Goal: Task Accomplishment & Management: Complete application form

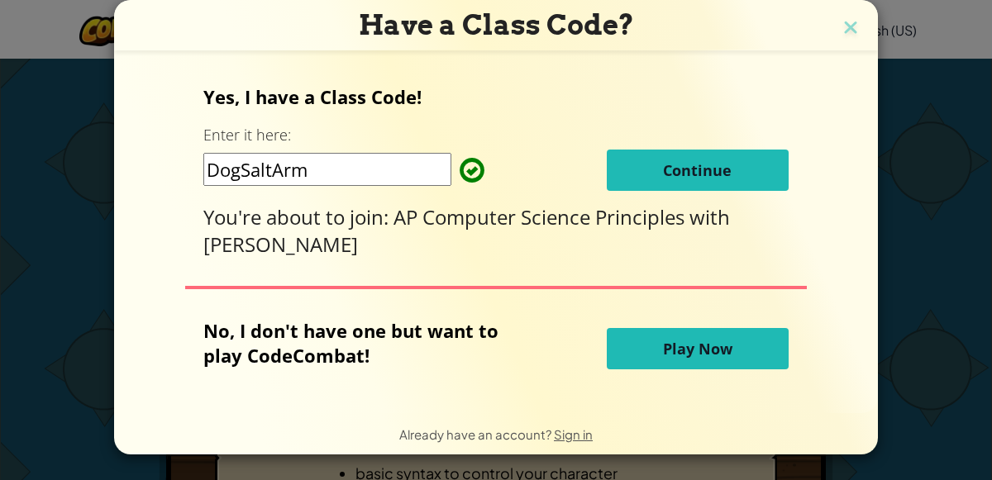
click at [673, 160] on span "Continue" at bounding box center [697, 170] width 69 height 20
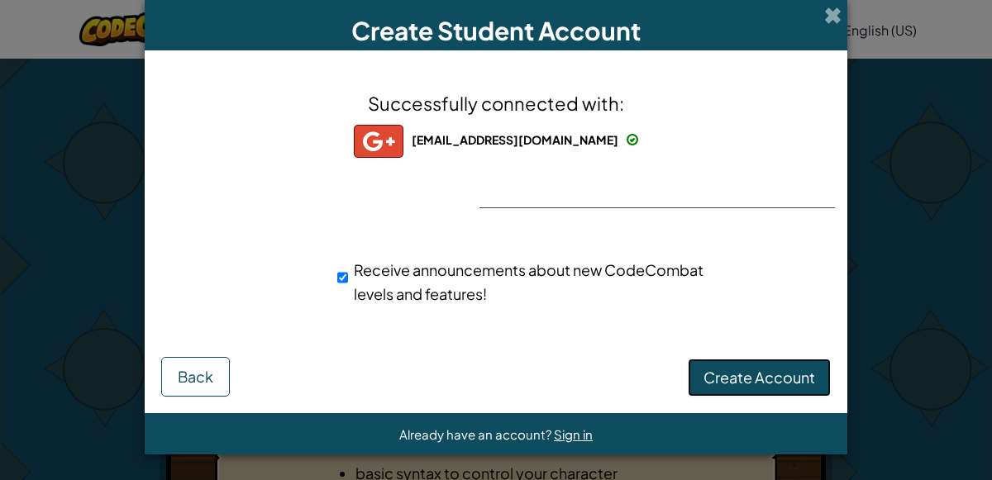
click at [757, 381] on span "Create Account" at bounding box center [759, 377] width 112 height 19
click at [345, 278] on input "Receive announcements about new CodeCombat levels and features!" at bounding box center [342, 277] width 11 height 33
checkbox input "false"
click at [785, 367] on button "Create Account" at bounding box center [758, 378] width 143 height 38
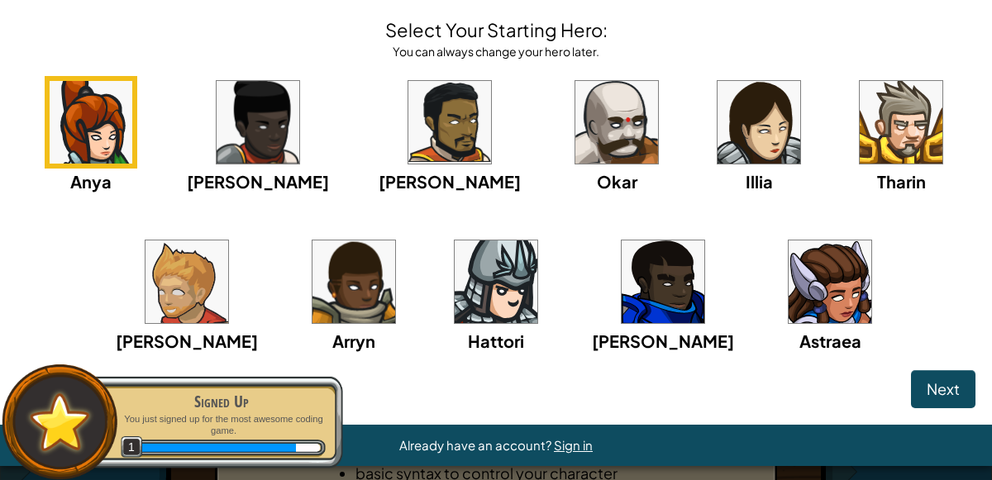
scroll to position [65, 0]
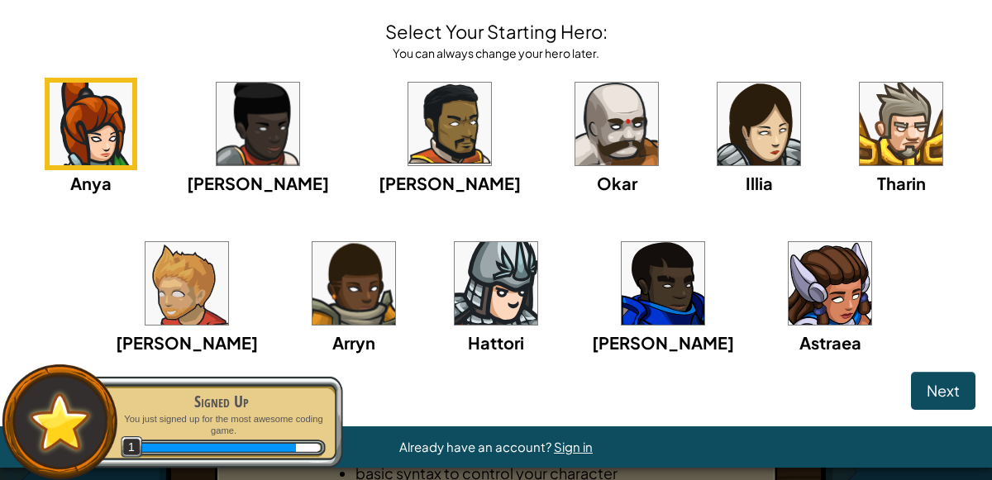
click at [798, 307] on img at bounding box center [829, 283] width 83 height 83
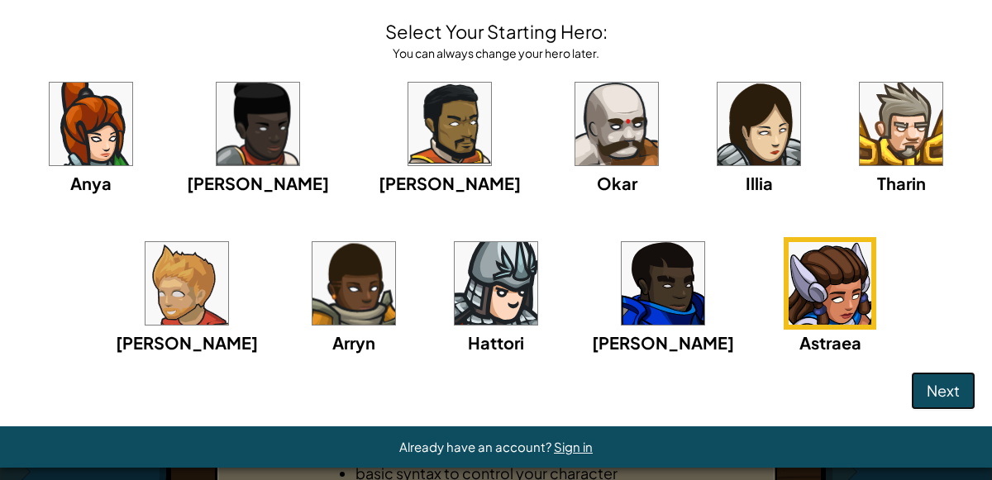
click at [935, 386] on span "Next" at bounding box center [942, 390] width 33 height 19
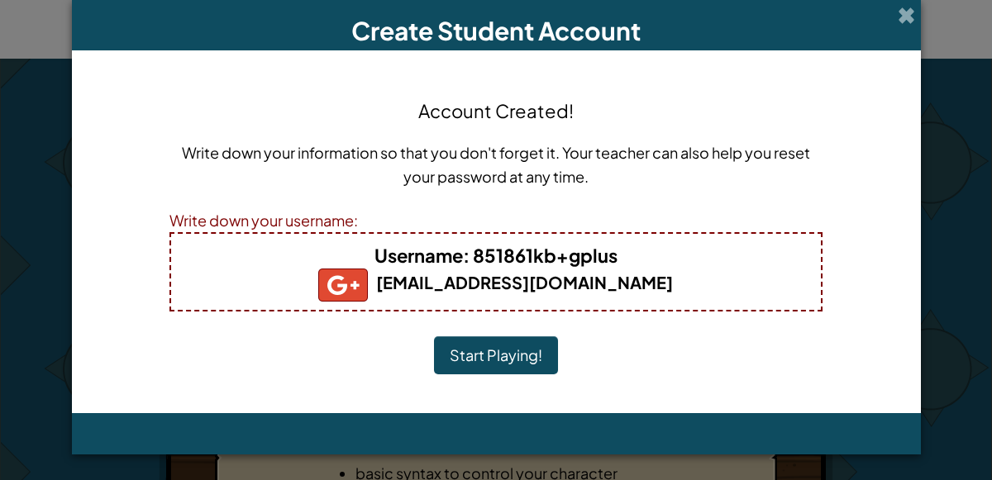
scroll to position [0, 0]
click at [475, 356] on button "Start Playing!" at bounding box center [496, 355] width 124 height 38
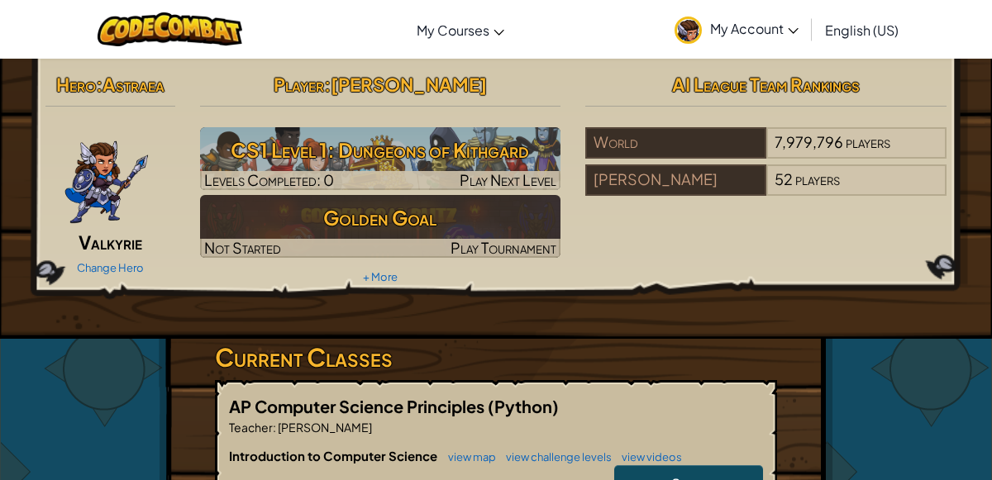
click at [769, 18] on link "My Account" at bounding box center [736, 29] width 140 height 52
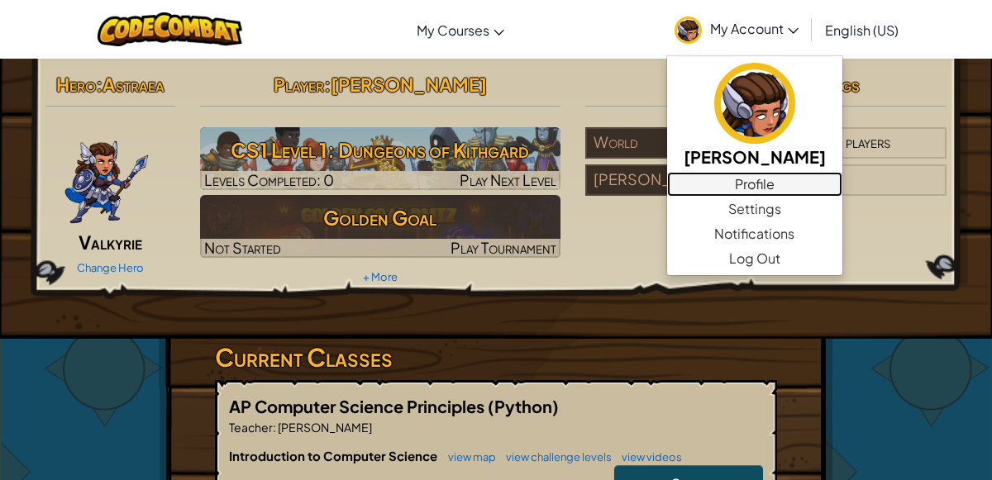
click at [725, 175] on link "Profile" at bounding box center [754, 184] width 175 height 25
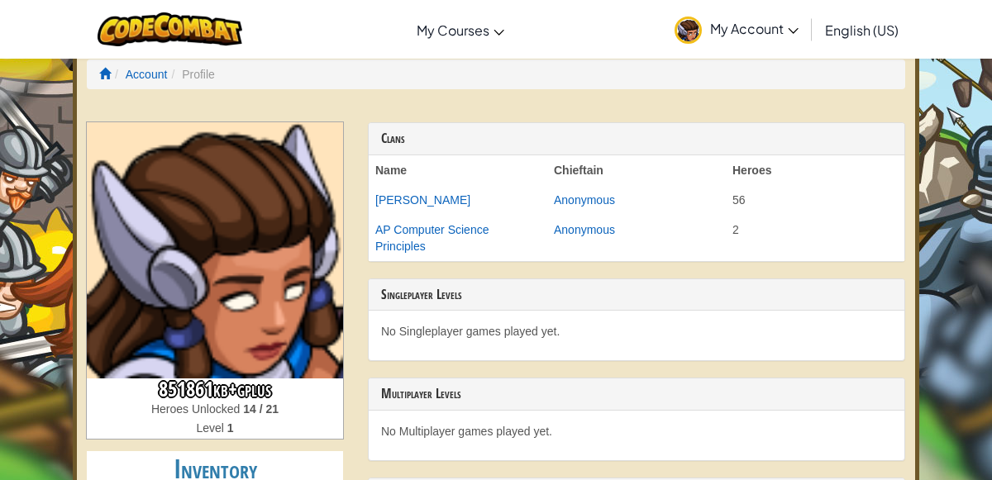
scroll to position [17, 0]
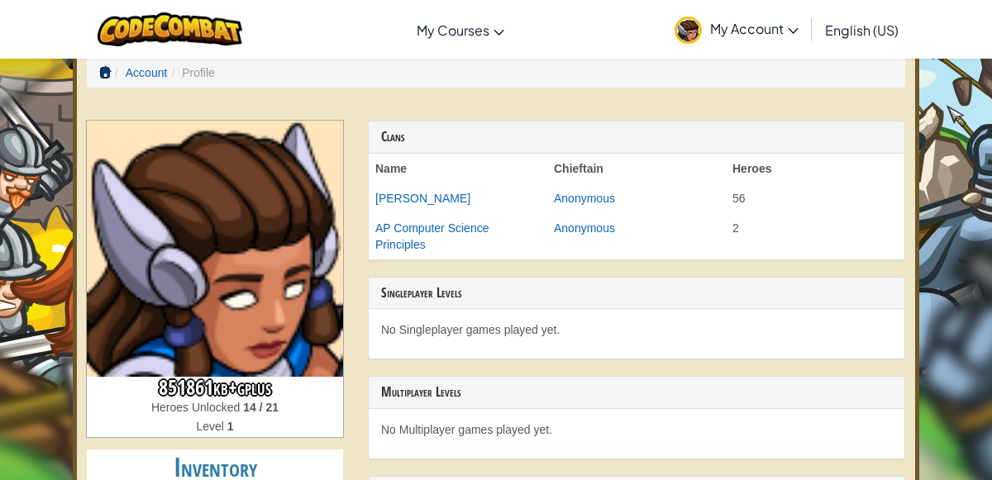
click at [104, 74] on span at bounding box center [105, 72] width 12 height 12
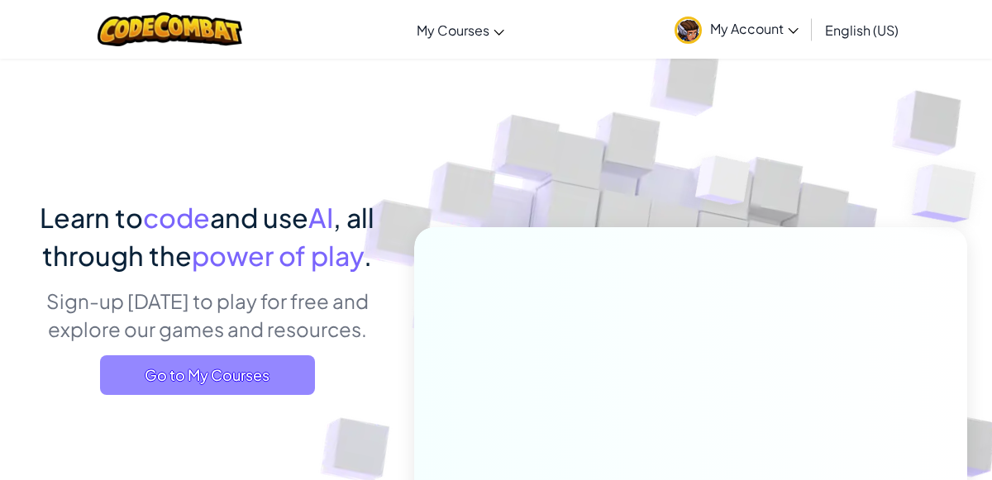
click at [245, 369] on span "Go to My Courses" at bounding box center [207, 375] width 215 height 40
